Goal: Task Accomplishment & Management: Manage account settings

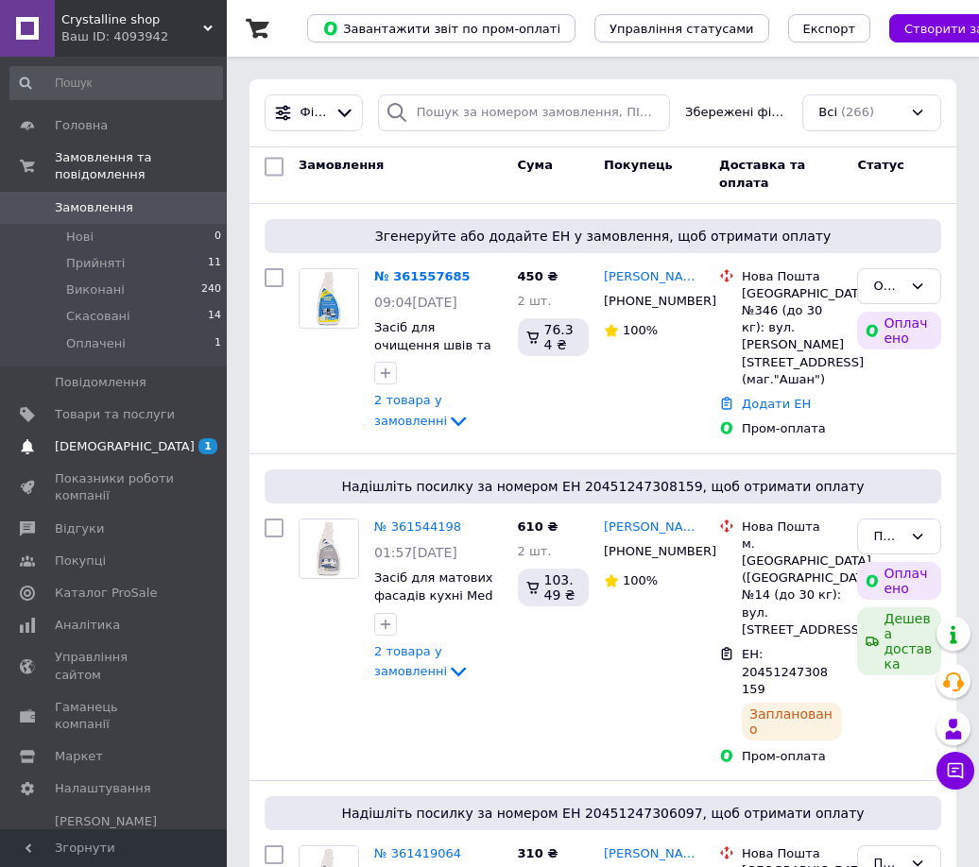
click at [136, 438] on span "[DEMOGRAPHIC_DATA]" at bounding box center [115, 446] width 120 height 17
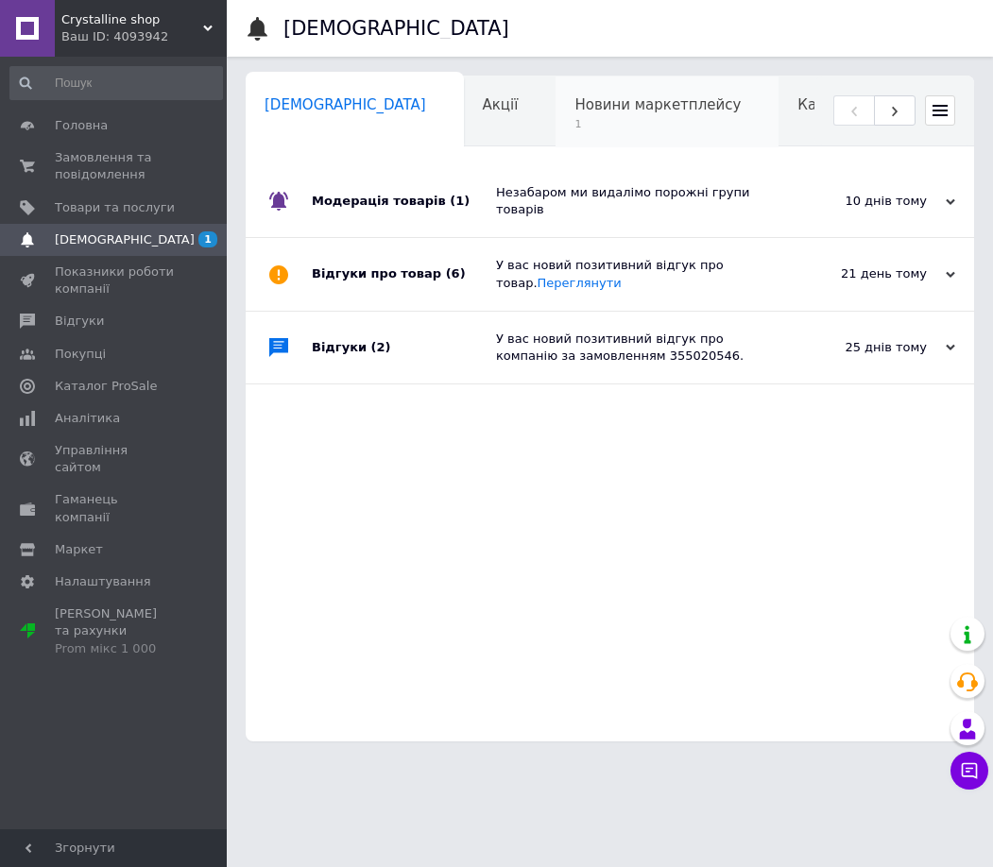
scroll to position [0, 9]
click at [565, 130] on span "1" at bounding box center [648, 124] width 166 height 14
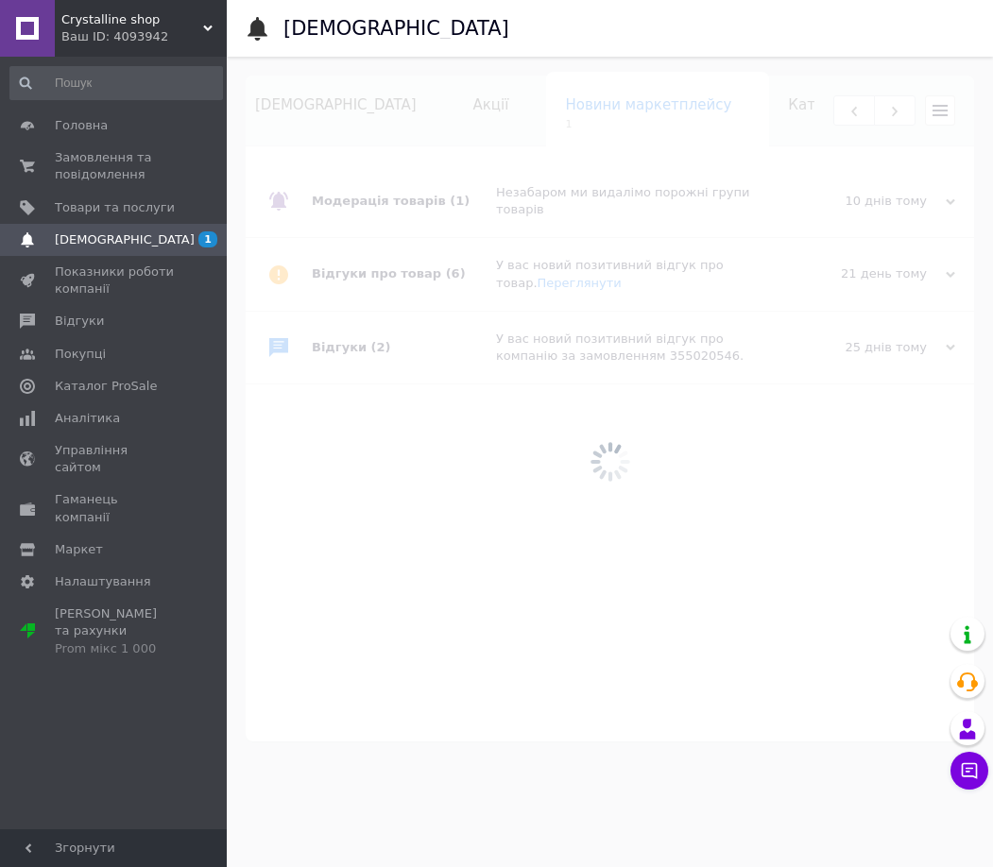
scroll to position [0, 208]
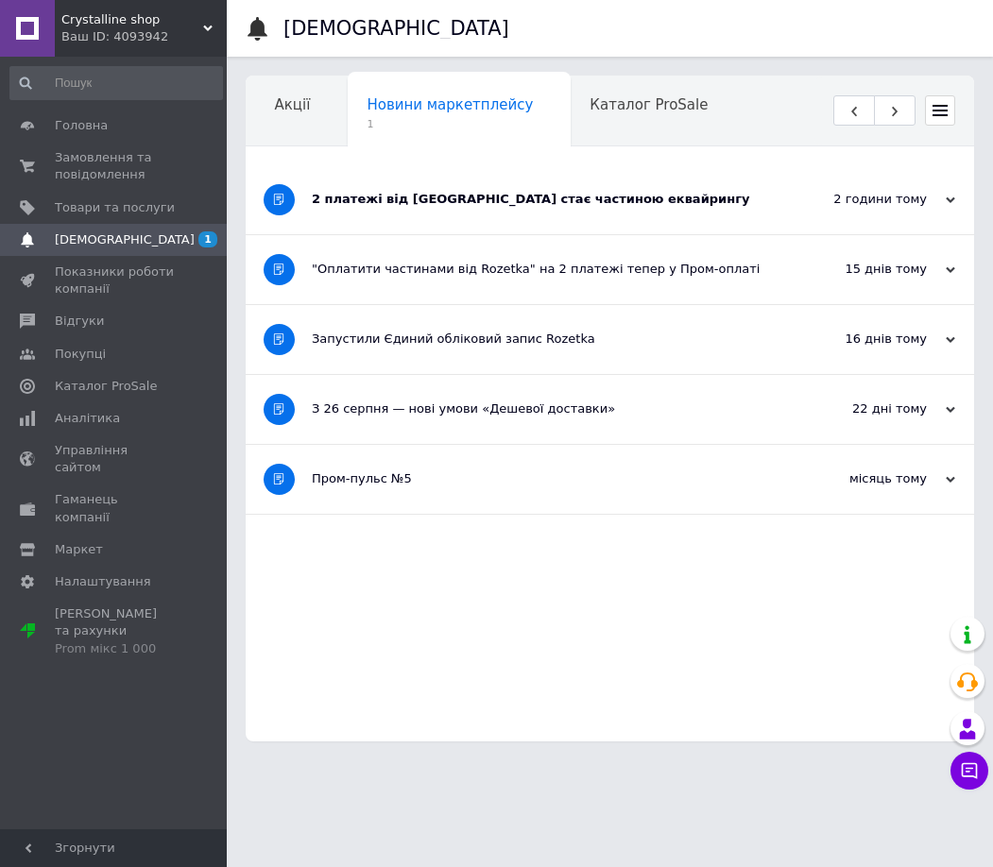
click at [525, 206] on div "2 платежі від [GEOGRAPHIC_DATA] стає частиною еквайрингу" at bounding box center [539, 199] width 454 height 17
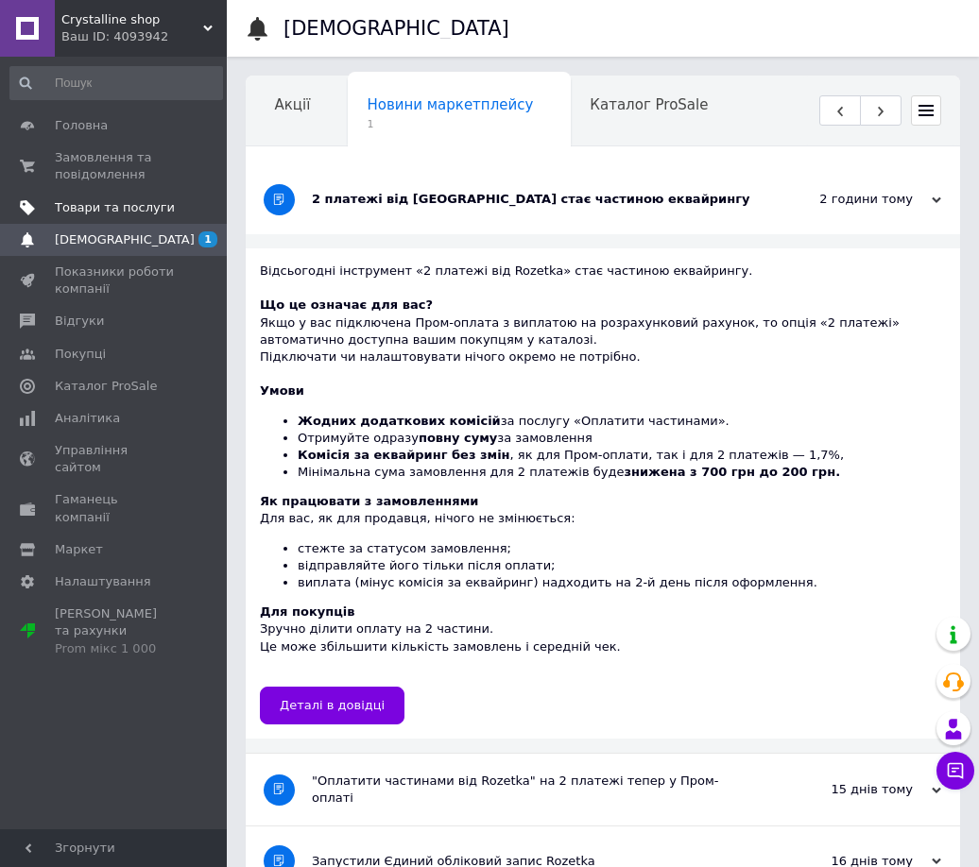
click at [136, 215] on link "Товари та послуги" at bounding box center [116, 208] width 232 height 32
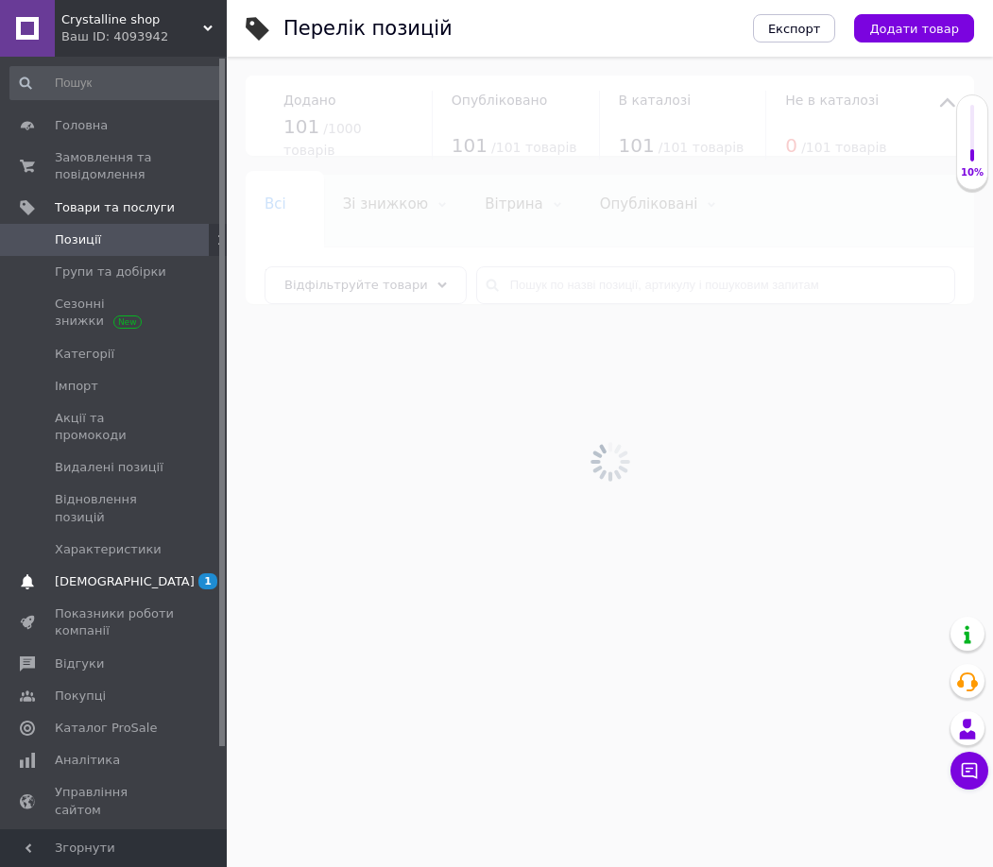
click at [111, 573] on span "[DEMOGRAPHIC_DATA]" at bounding box center [125, 581] width 140 height 17
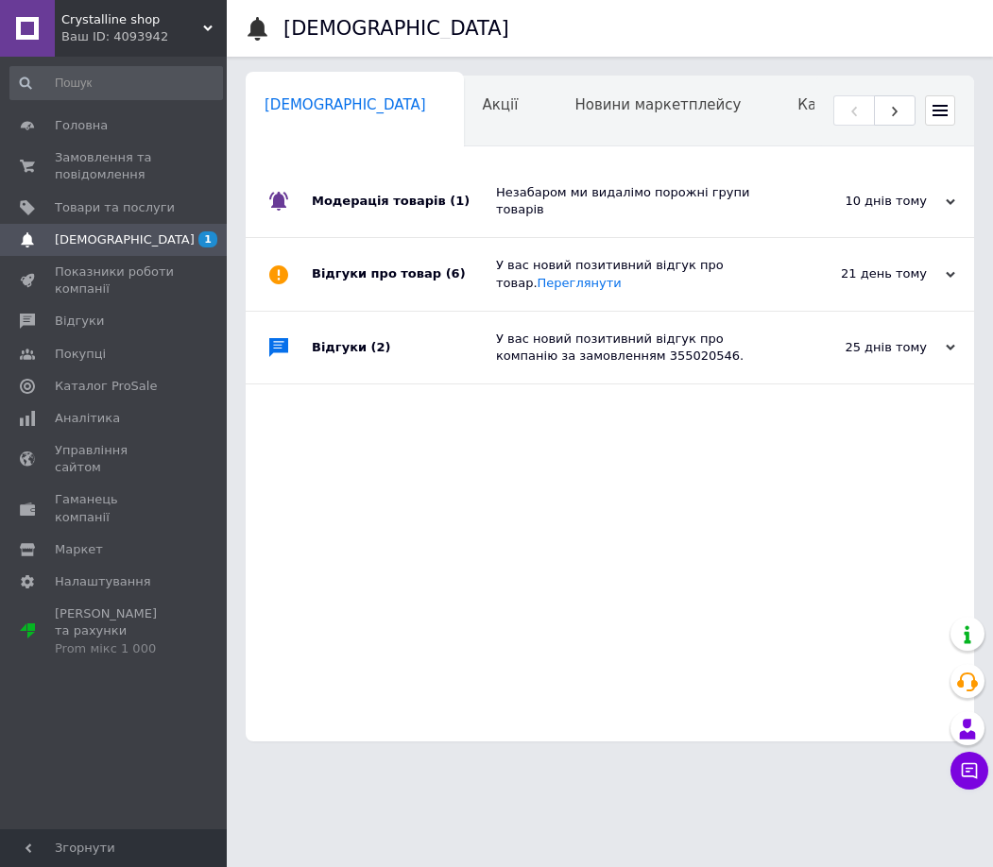
scroll to position [0, 9]
click at [493, 203] on div "Модерація товарів (1)" at bounding box center [404, 201] width 184 height 72
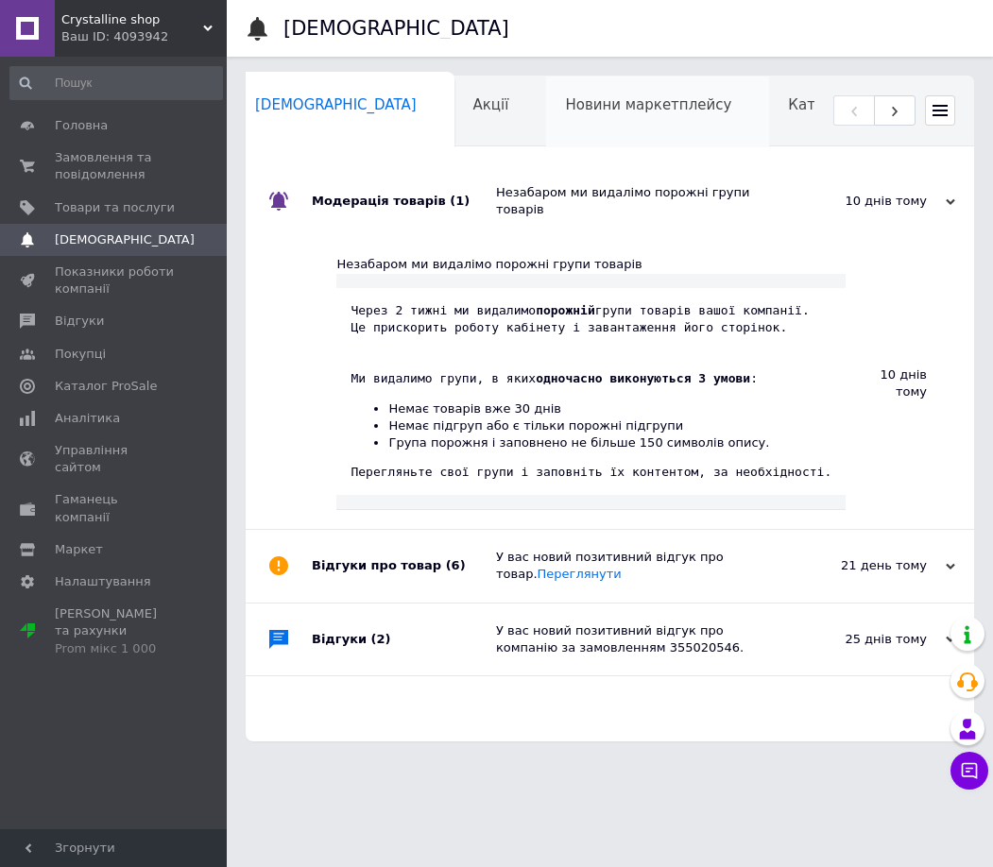
click at [565, 109] on span "Новини маркетплейсу" at bounding box center [648, 104] width 166 height 17
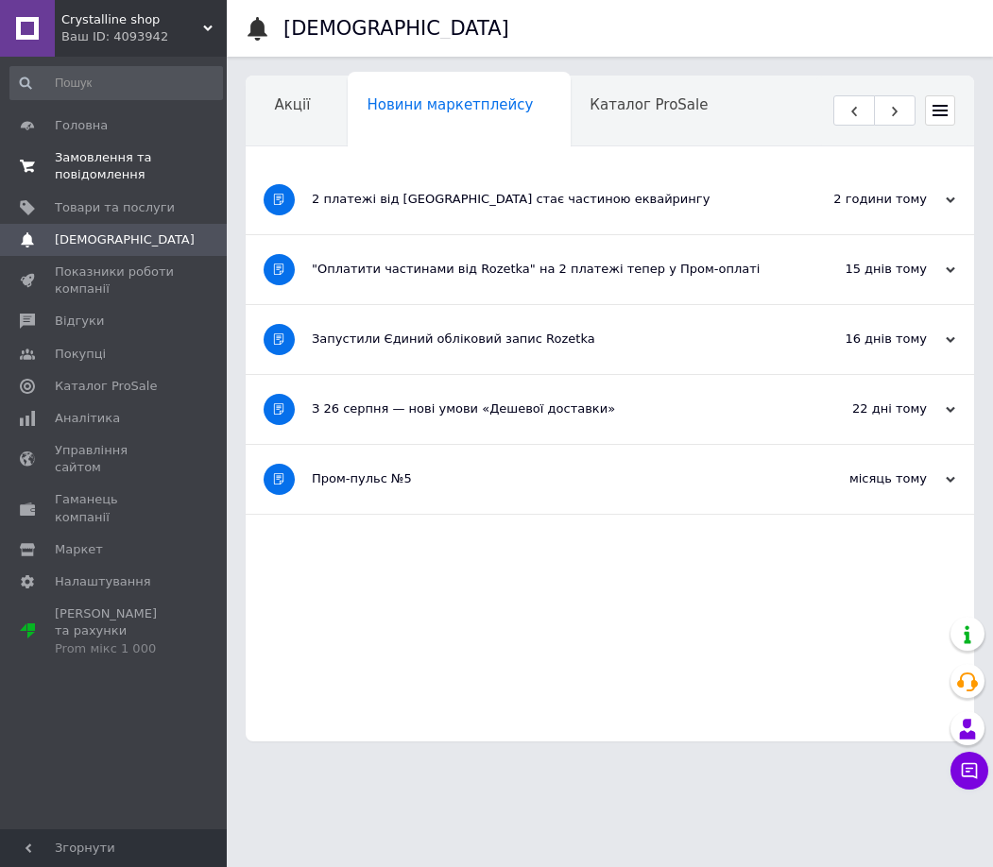
click at [145, 145] on link "Замовлення та повідомлення 0 0" at bounding box center [116, 166] width 232 height 49
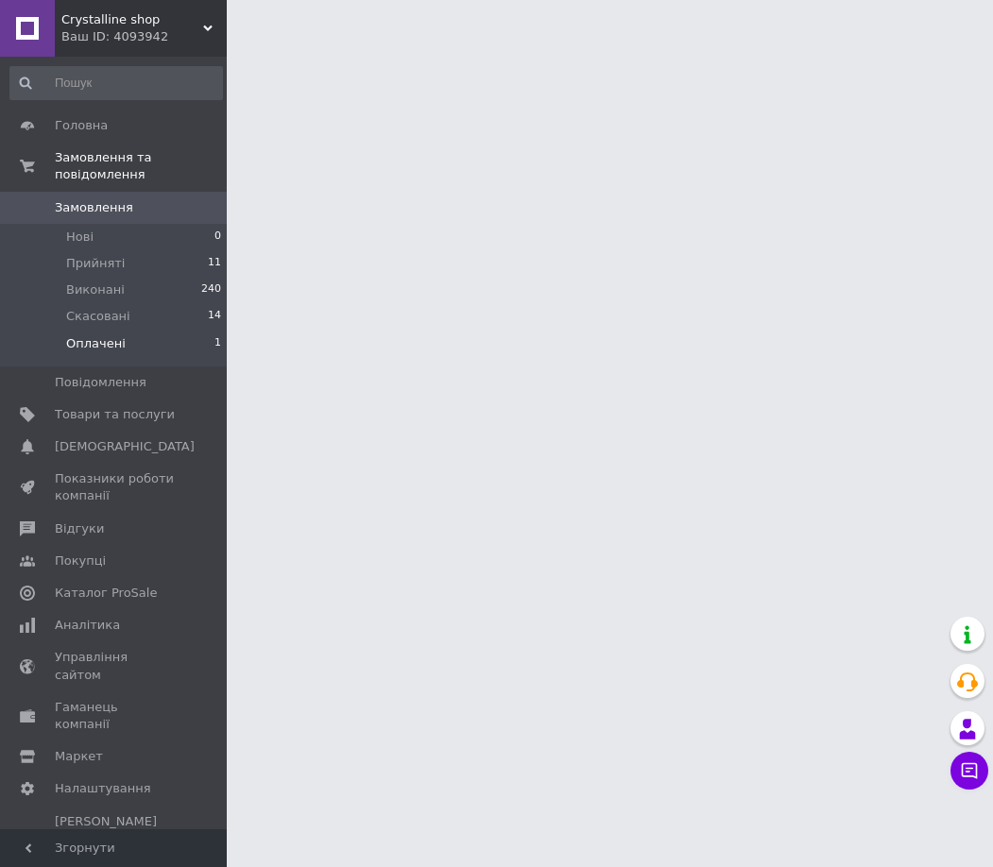
click at [176, 331] on li "Оплачені 1" at bounding box center [116, 349] width 232 height 36
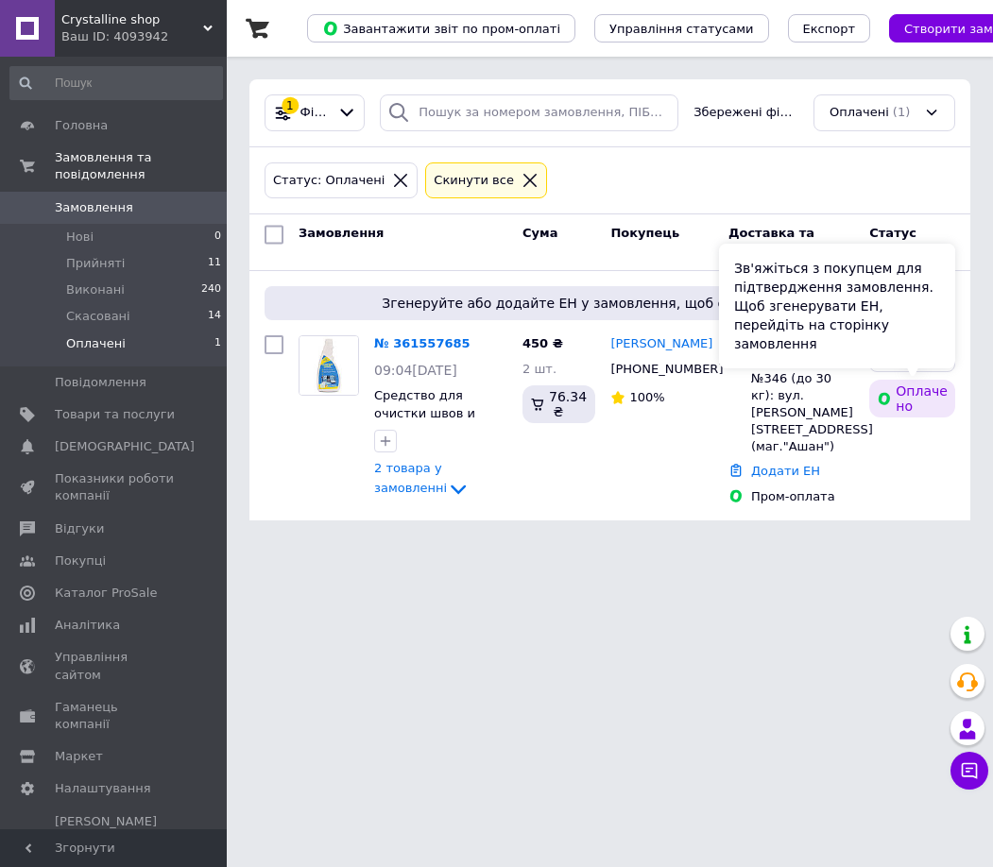
click at [917, 363] on div "Зв'яжіться з покупцем для підтвердження замовлення. Щоб згенерувати ЕН, перейді…" at bounding box center [837, 306] width 236 height 125
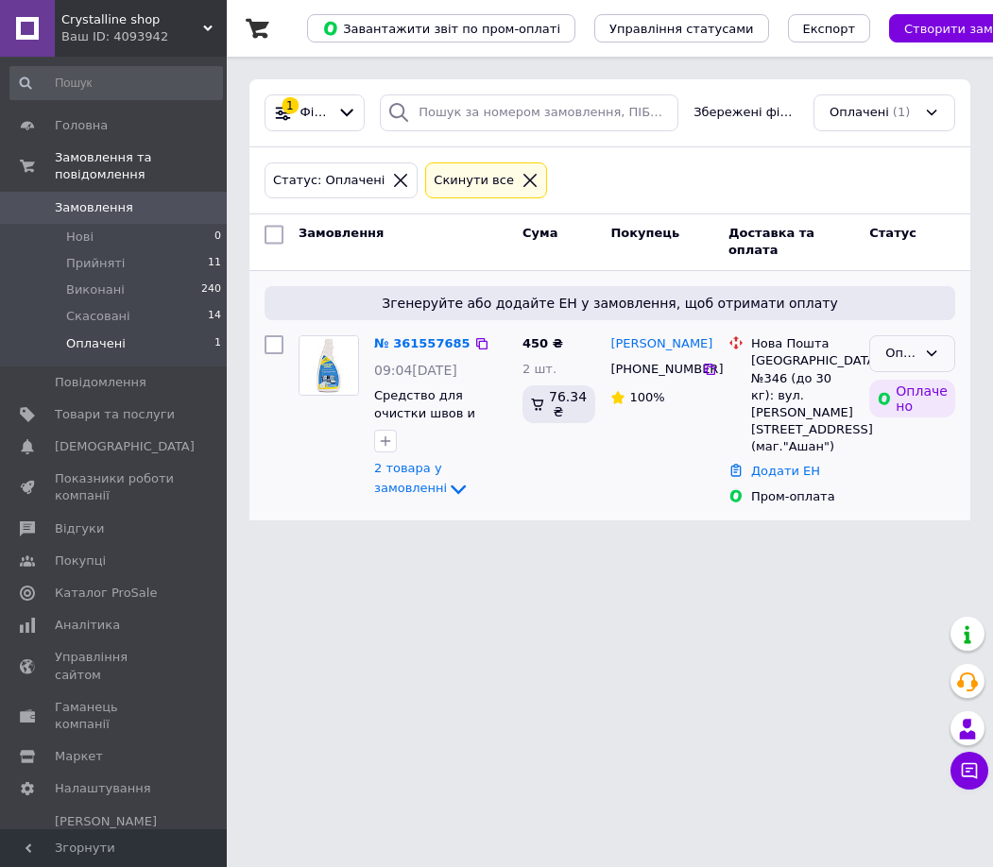
click at [936, 355] on icon at bounding box center [931, 353] width 15 height 15
click at [909, 393] on li "Прийнято" at bounding box center [912, 403] width 84 height 54
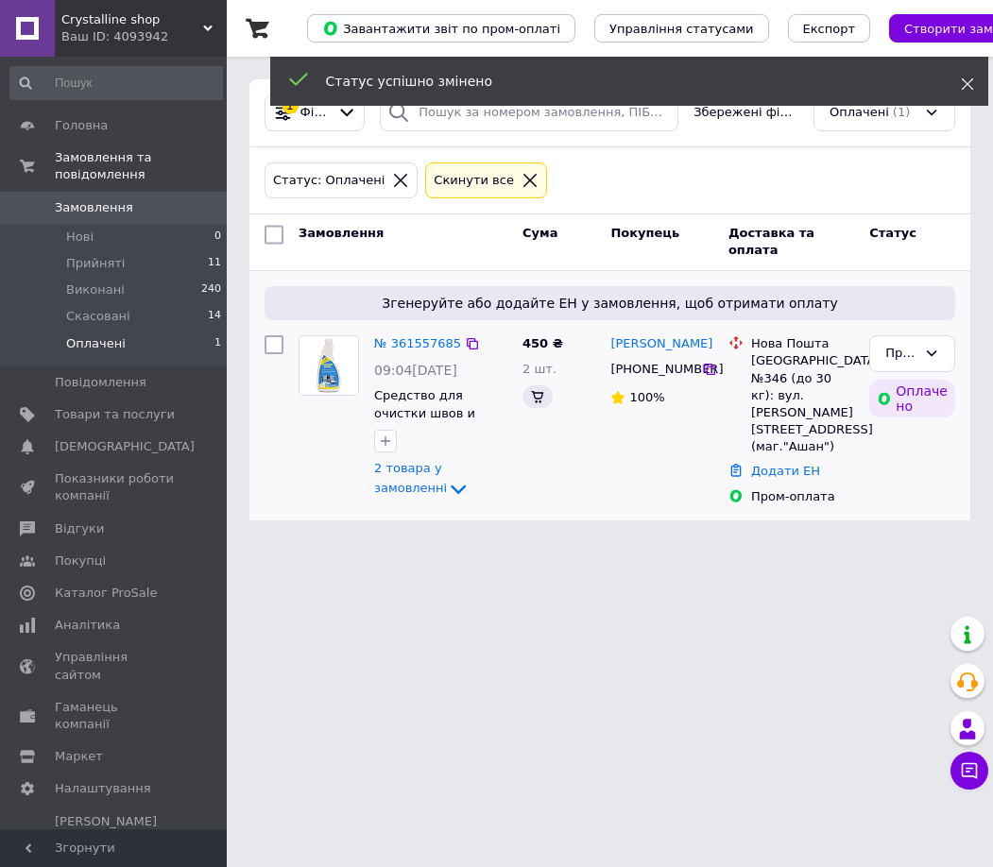
click at [967, 89] on icon at bounding box center [967, 83] width 13 height 13
